Goal: Navigation & Orientation: Find specific page/section

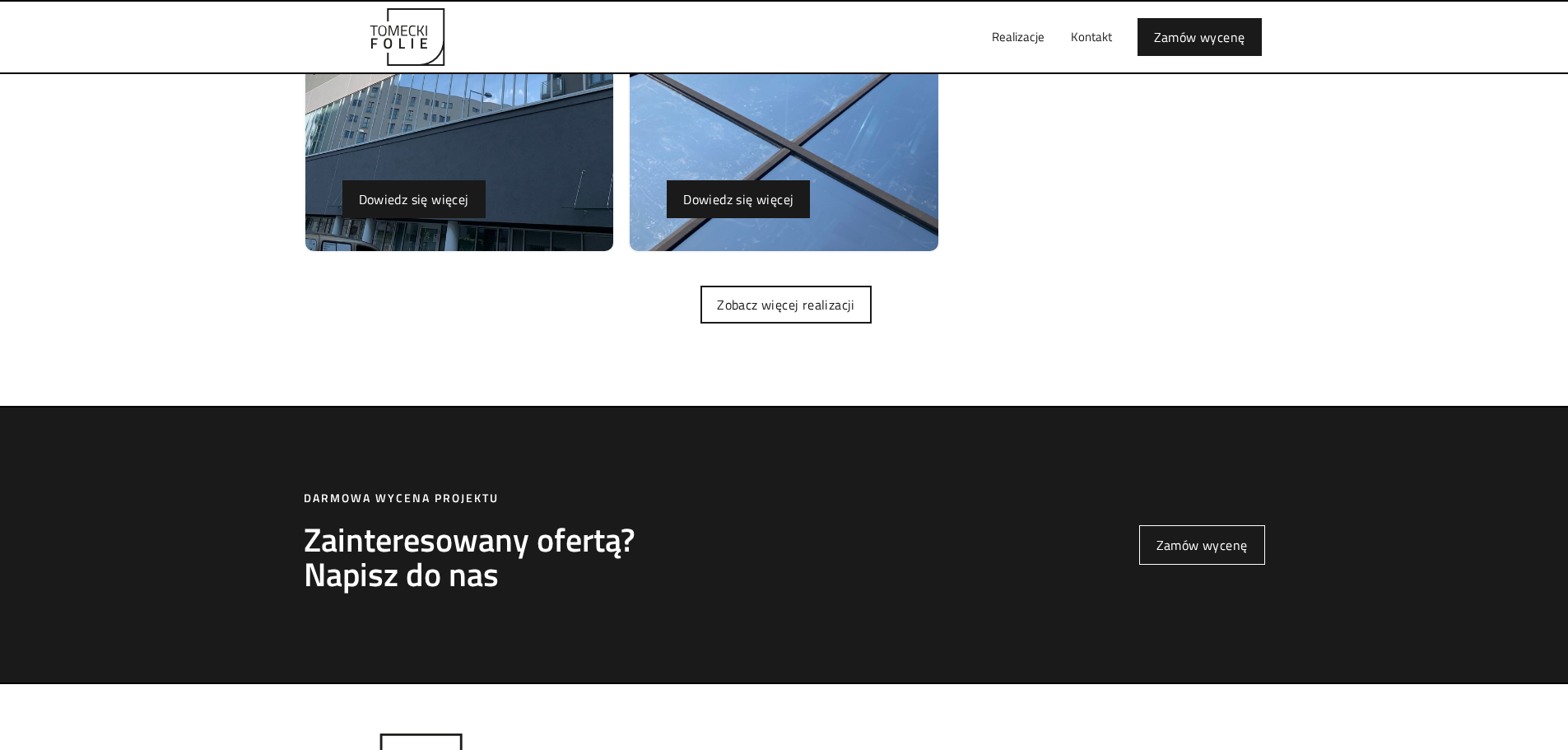
scroll to position [4526, 0]
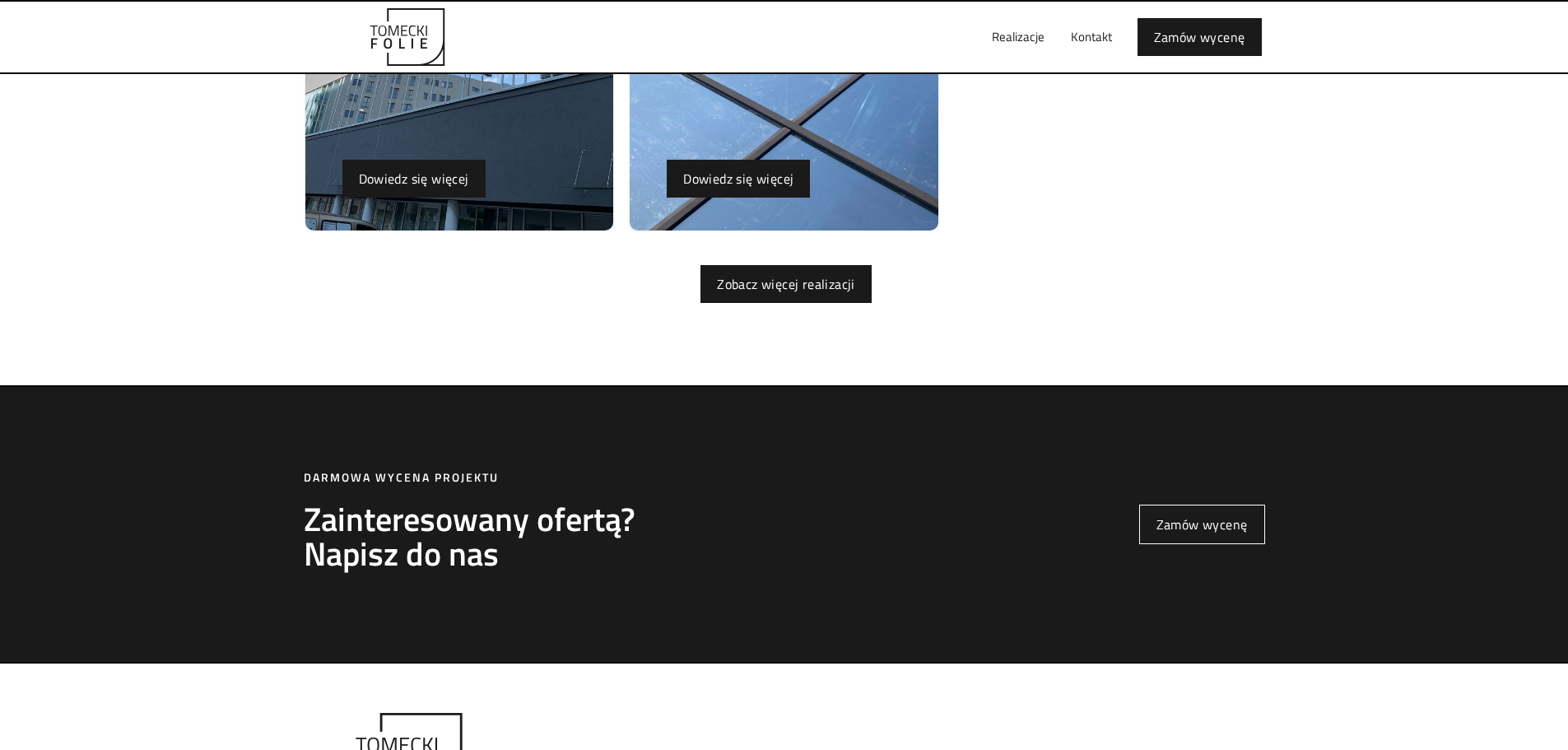
click at [822, 292] on link "Zobacz więcej realizacji" at bounding box center [786, 284] width 172 height 38
